Goal: Complete application form: Complete application form

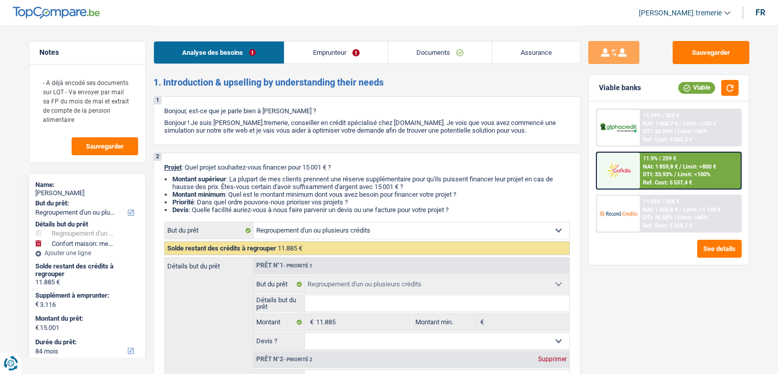
select select "refinancing"
select select "household"
select select "84"
select select "refinancing"
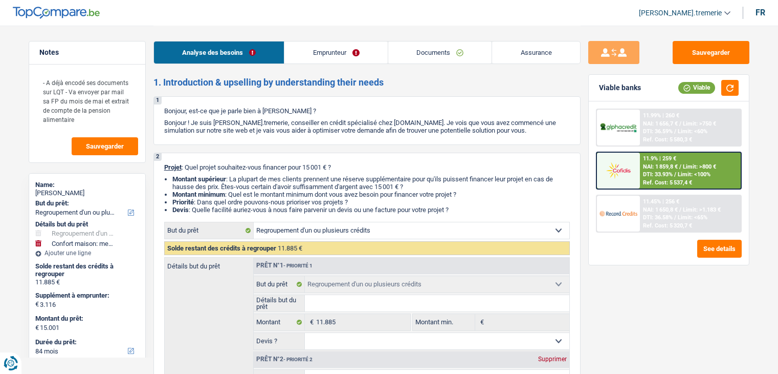
select select "refinancing"
select select "household"
select select "false"
select select "84"
select select "publicEmployee"
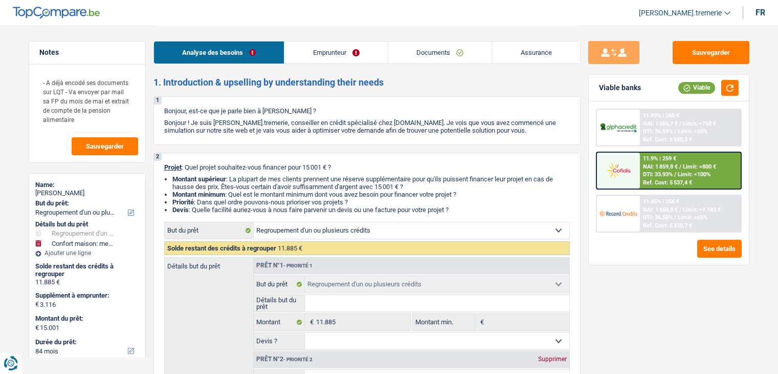
select select "familyAllowances"
select select "netSalary"
select select "alimony"
select select "mealVouchers"
select select "ownerWithMortgage"
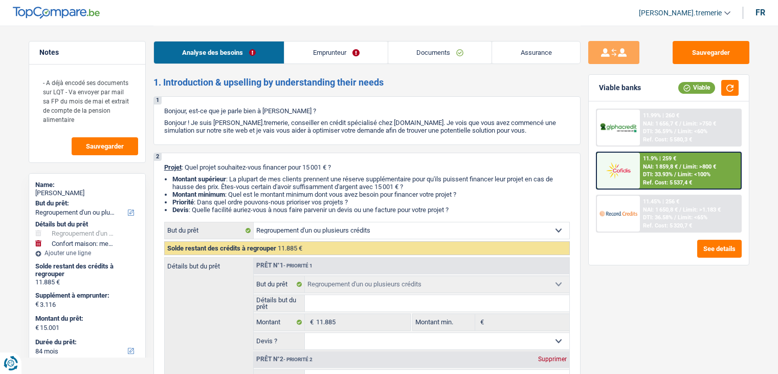
select select "mortgage"
select select "420"
select select "personalLoan"
select select "medicalFees"
select select "84"
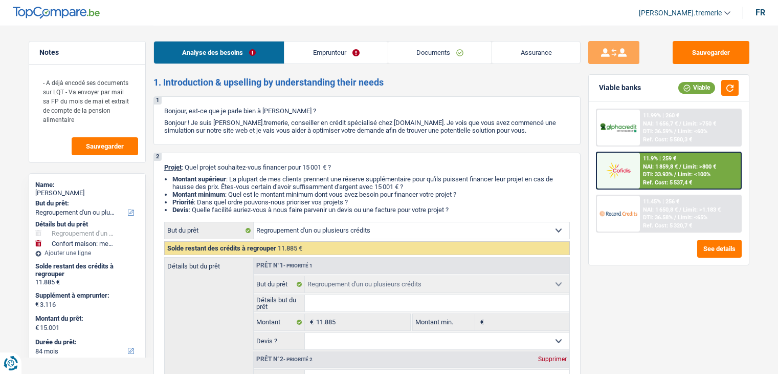
select select "refinancing"
select select "household"
select select "false"
select select "84"
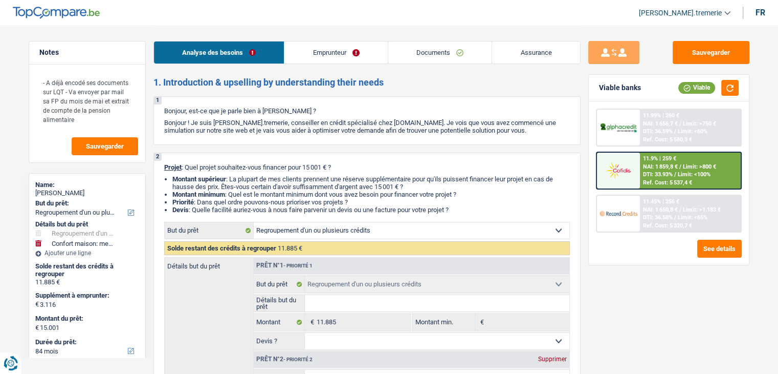
click at [348, 52] on link "Emprunteur" at bounding box center [335, 52] width 103 height 22
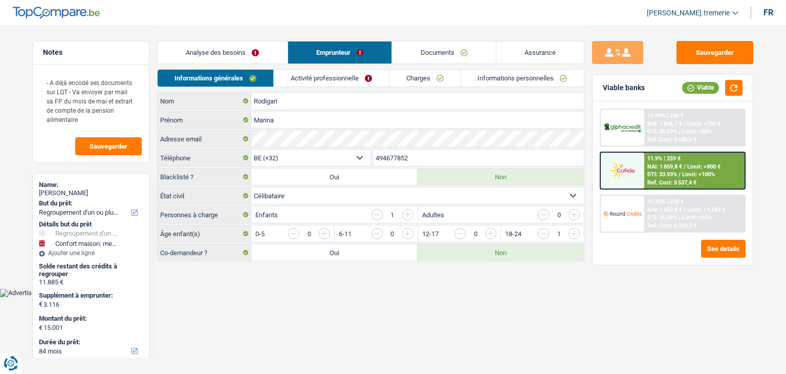
click at [522, 80] on link "Informations personnelles" at bounding box center [522, 78] width 123 height 17
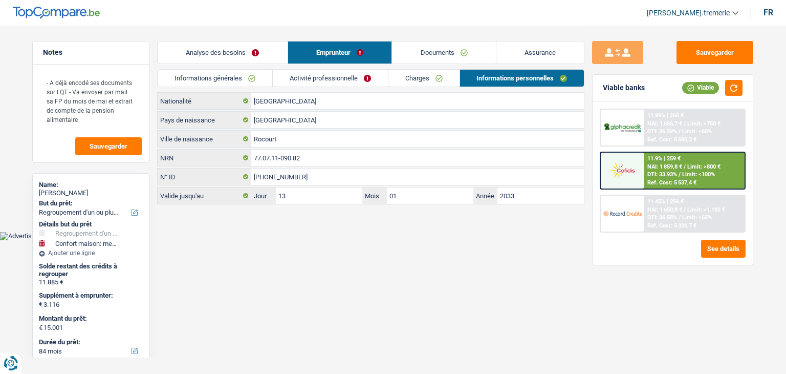
click at [241, 55] on link "Analyse des besoins" at bounding box center [223, 52] width 130 height 22
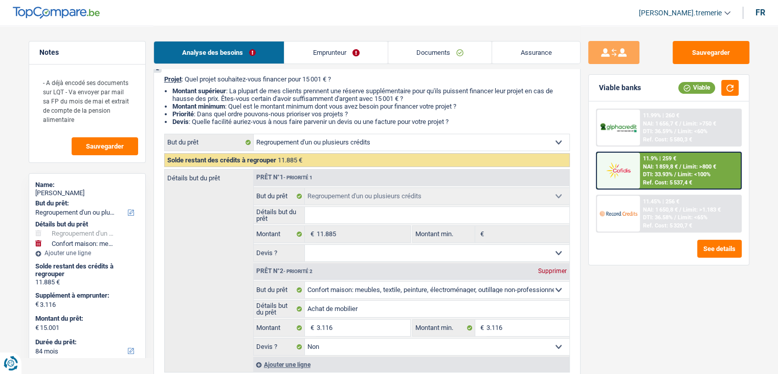
scroll to position [143, 0]
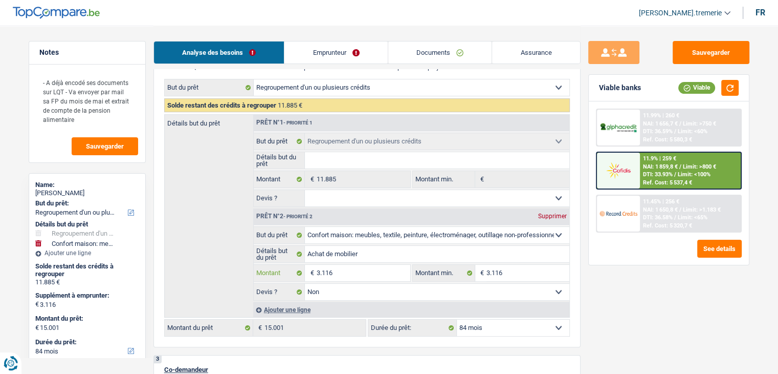
click at [344, 273] on input "3.116" at bounding box center [363, 273] width 94 height 16
type input "311"
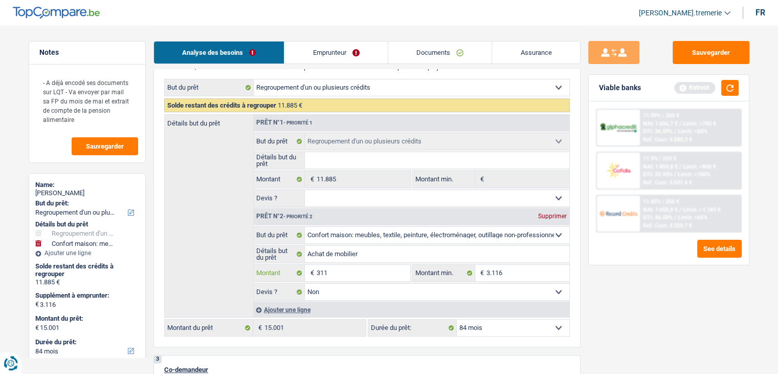
type input "3.115"
type input "15.000"
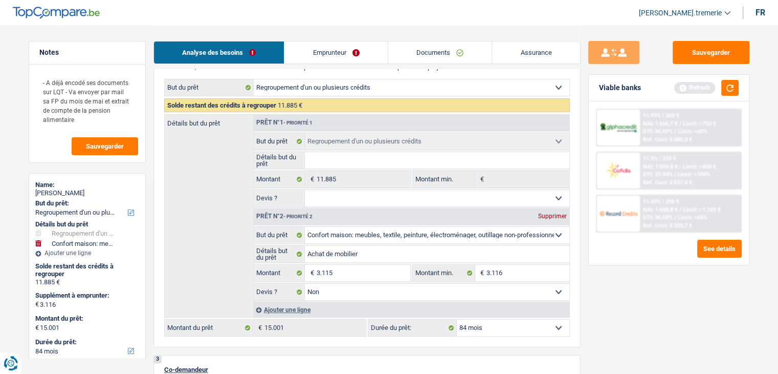
select select "60"
type input "15.000"
select select "60"
type input "15.000"
select select "60"
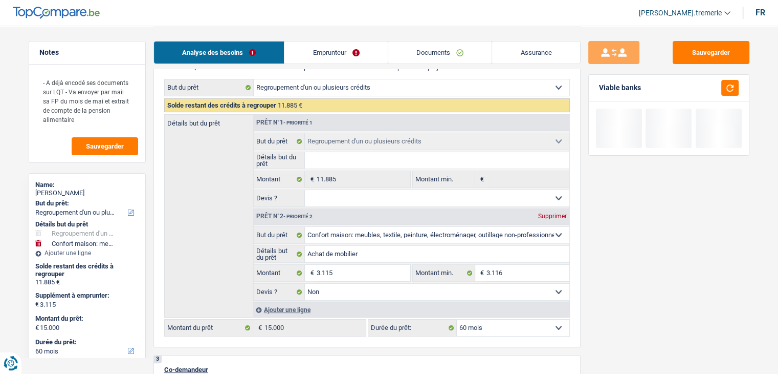
click at [536, 324] on select "12 mois 18 mois 24 mois 30 mois 36 mois 42 mois 48 mois 60 mois Sélectionner un…" at bounding box center [513, 327] width 113 height 16
click at [457, 319] on select "12 mois 18 mois 24 mois 30 mois 36 mois 42 mois 48 mois 60 mois Sélectionner un…" at bounding box center [513, 327] width 113 height 16
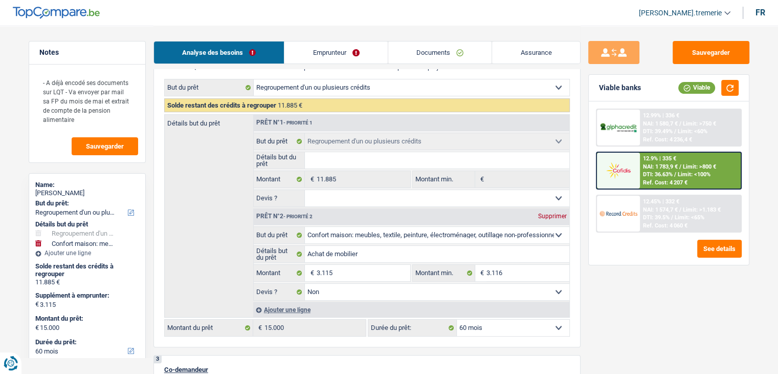
click at [655, 181] on div "Ref. Cost: 4 207 €" at bounding box center [665, 182] width 45 height 7
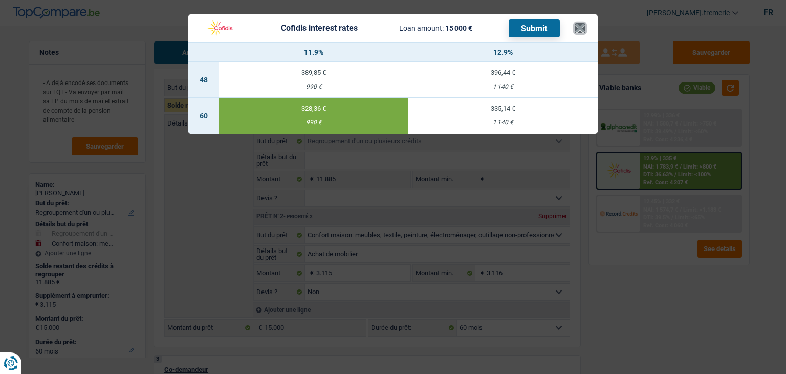
click at [581, 23] on button "×" at bounding box center [580, 28] width 11 height 10
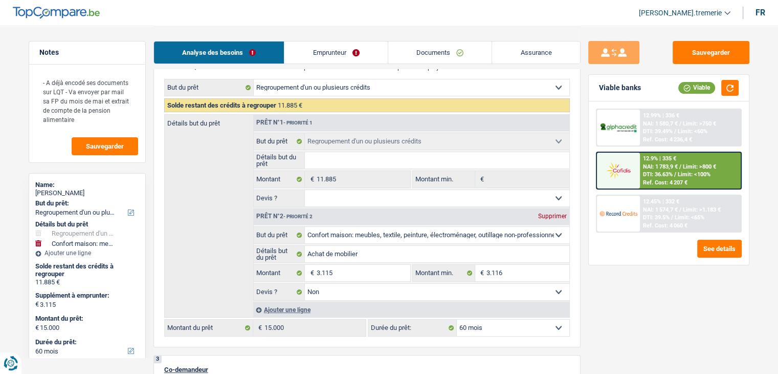
click at [680, 222] on div "Ref. Cost: 4 060 €" at bounding box center [665, 225] width 45 height 7
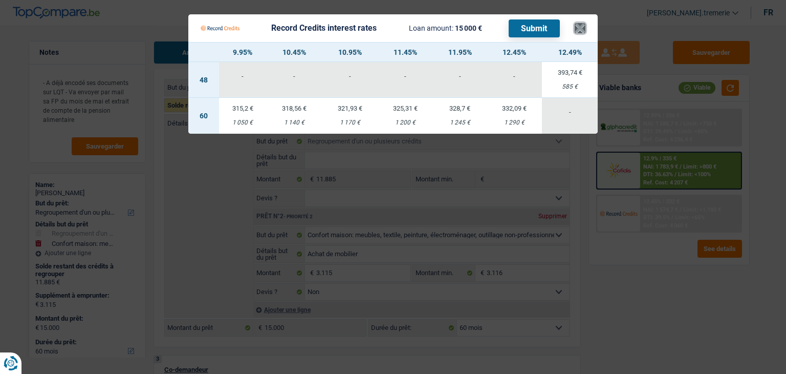
click at [579, 31] on button "×" at bounding box center [580, 28] width 11 height 10
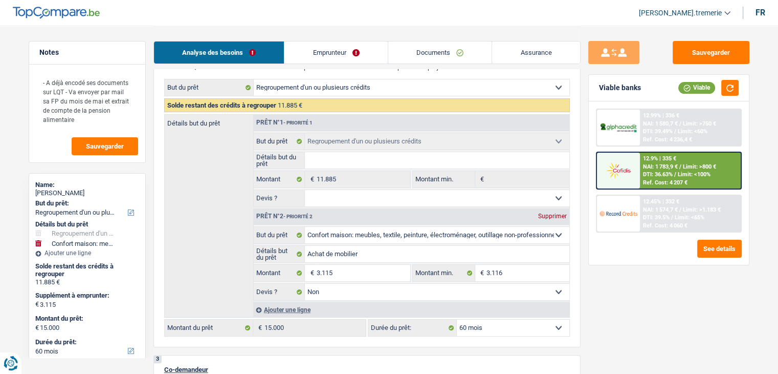
click at [508, 326] on select "12 mois 18 mois 24 mois 30 mois 36 mois 42 mois 48 mois 60 mois Sélectionner un…" at bounding box center [513, 327] width 113 height 16
click at [338, 269] on input "3.115" at bounding box center [363, 273] width 94 height 16
type input "311"
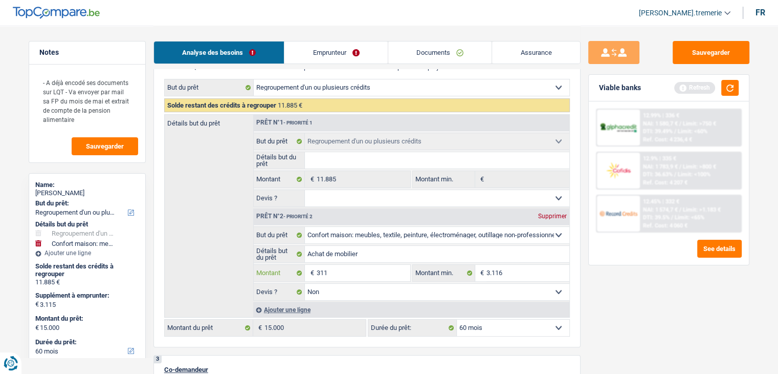
type input "3.116"
type input "15.001"
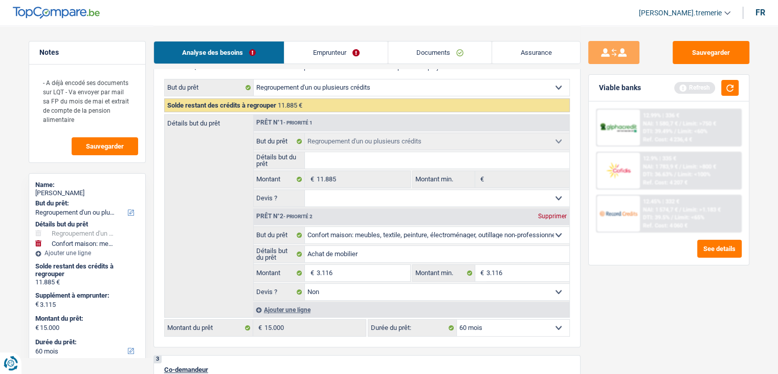
type input "15.001"
select select "84"
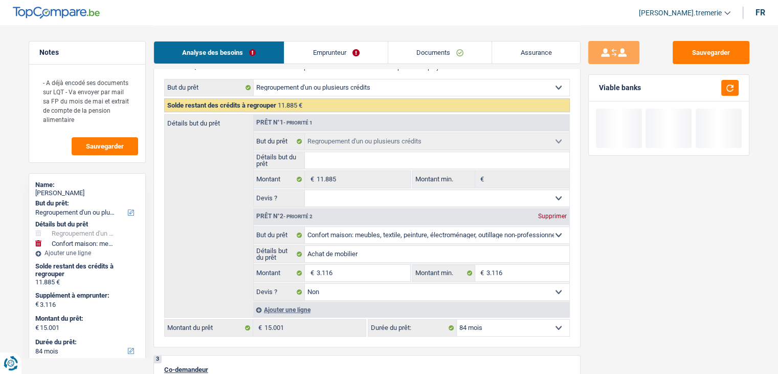
click at [504, 325] on select "12 mois 18 mois 24 mois 30 mois 36 mois 42 mois 48 mois 60 mois 72 mois 84 mois…" at bounding box center [513, 327] width 113 height 16
click at [641, 232] on div "Sauvegarder Viable banks" at bounding box center [669, 199] width 177 height 316
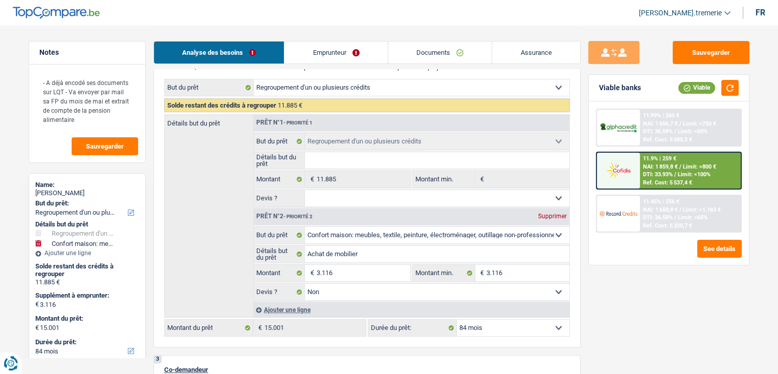
scroll to position [0, 0]
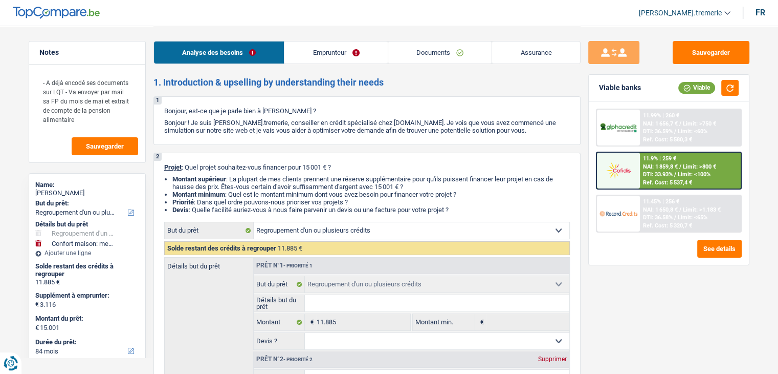
click at [457, 45] on link "Documents" at bounding box center [440, 52] width 104 height 22
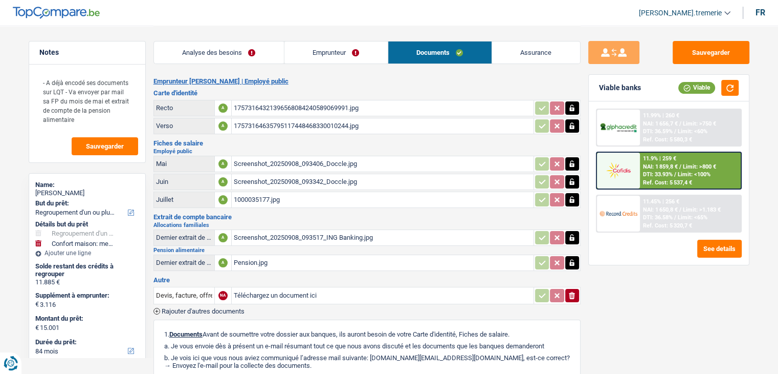
click at [685, 15] on span "[PERSON_NAME].tremerie" at bounding box center [680, 13] width 83 height 9
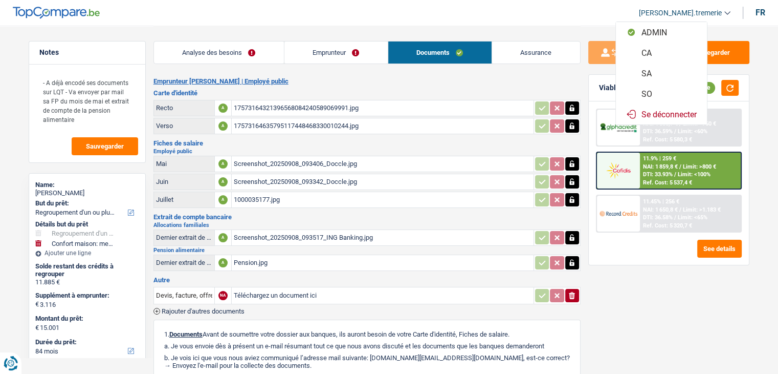
click at [660, 94] on button "SO" at bounding box center [661, 93] width 91 height 20
select select "84"
select select "refinancing"
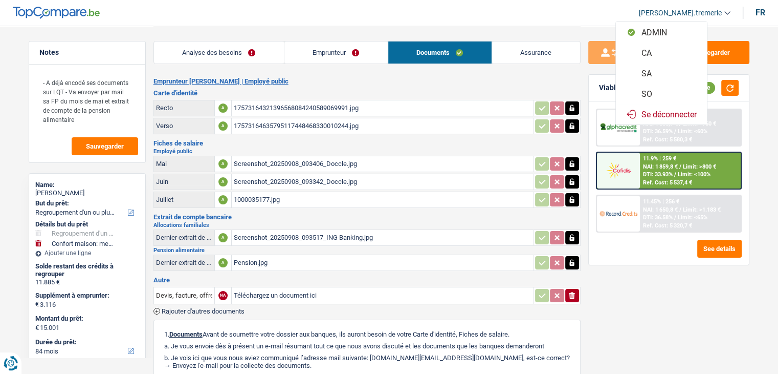
select select "household"
select select "false"
select select "84"
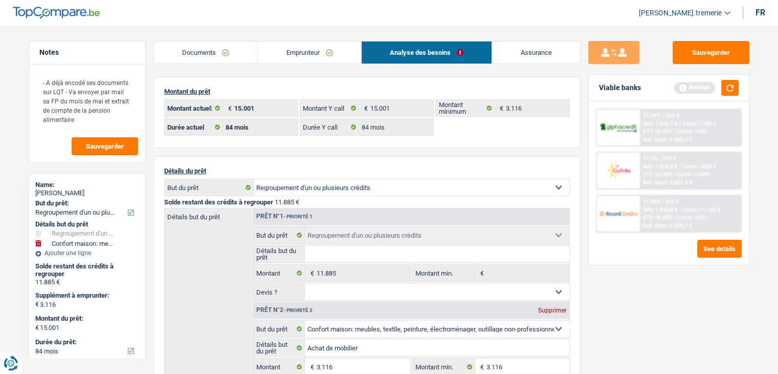
click at [693, 11] on span "[PERSON_NAME].tremerie" at bounding box center [680, 13] width 83 height 9
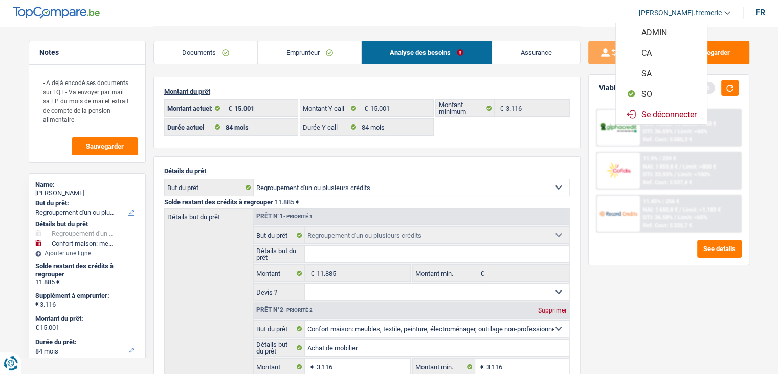
click at [656, 281] on div "Sauvegarder Viable banks Refresh 11.99% | 260 € NAI: 1 656,7 € / Limit: >750 € …" at bounding box center [669, 199] width 177 height 316
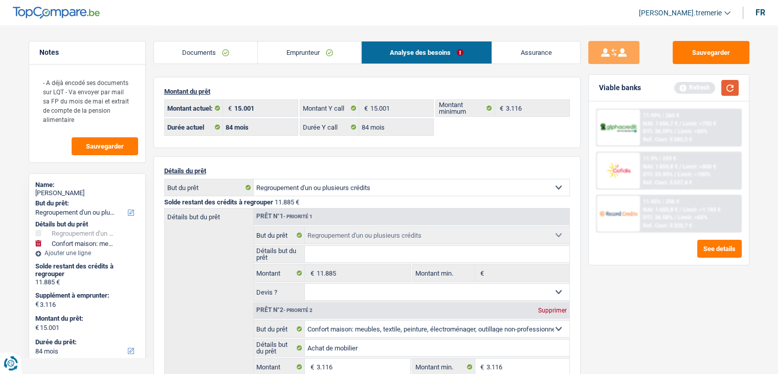
click at [727, 82] on button "button" at bounding box center [729, 88] width 17 height 16
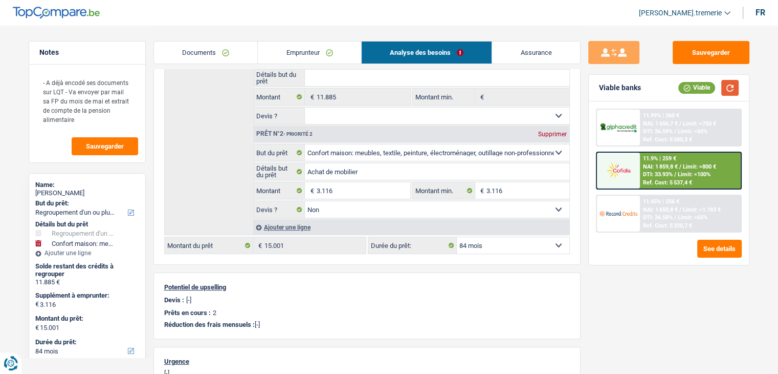
scroll to position [176, 0]
